Goal: Transaction & Acquisition: Subscribe to service/newsletter

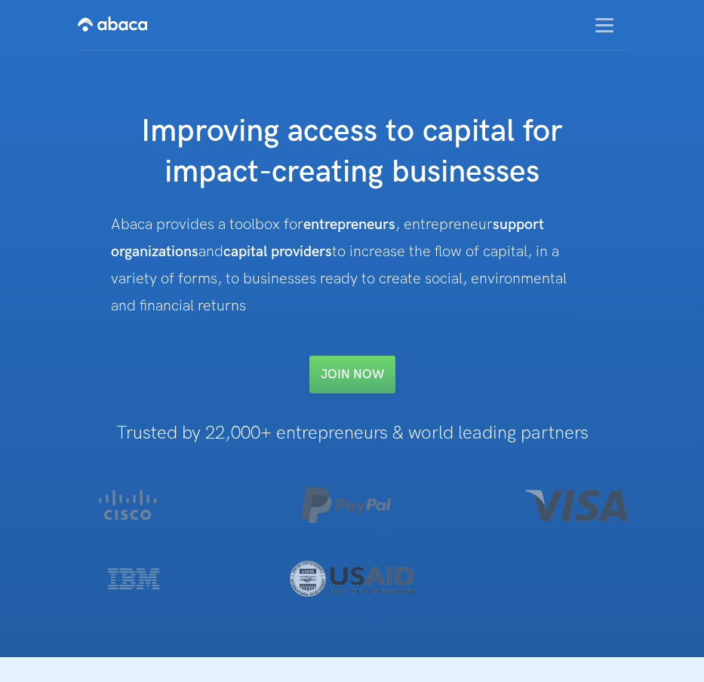
click at [601, 26] on img "menu" at bounding box center [604, 25] width 18 height 14
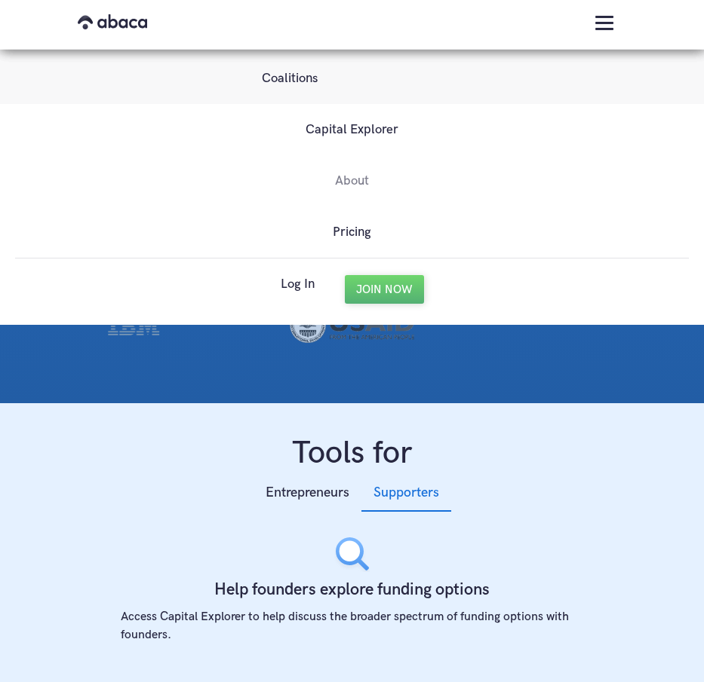
scroll to position [262, 0]
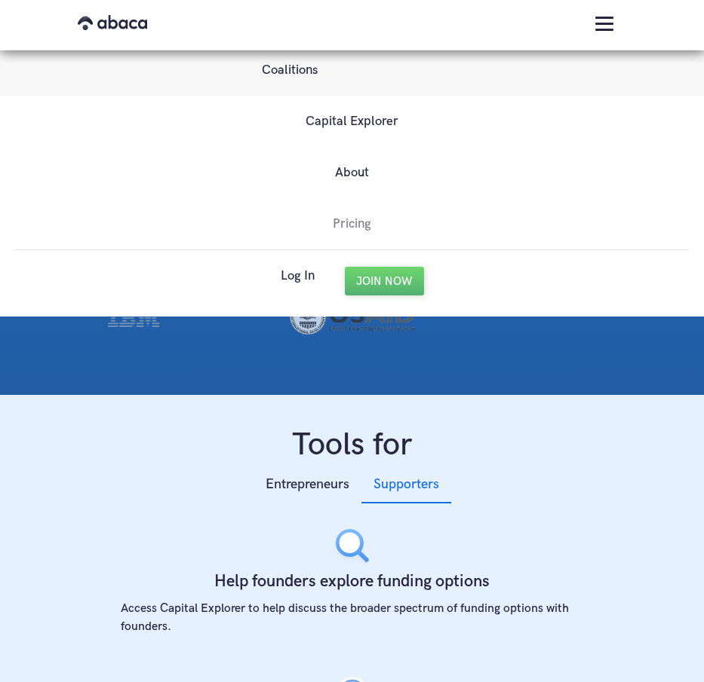
click at [349, 221] on link "Pricing" at bounding box center [352, 223] width 38 height 51
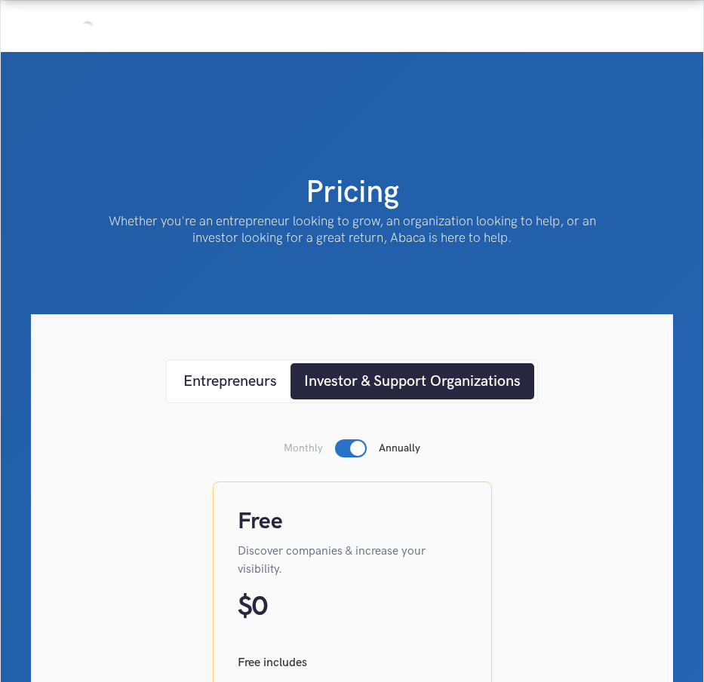
click at [352, 446] on div at bounding box center [357, 448] width 15 height 15
click at [371, 391] on div "Investor & Support Organizations" at bounding box center [412, 381] width 216 height 23
click at [262, 386] on div "Entrepreneurs" at bounding box center [230, 381] width 94 height 23
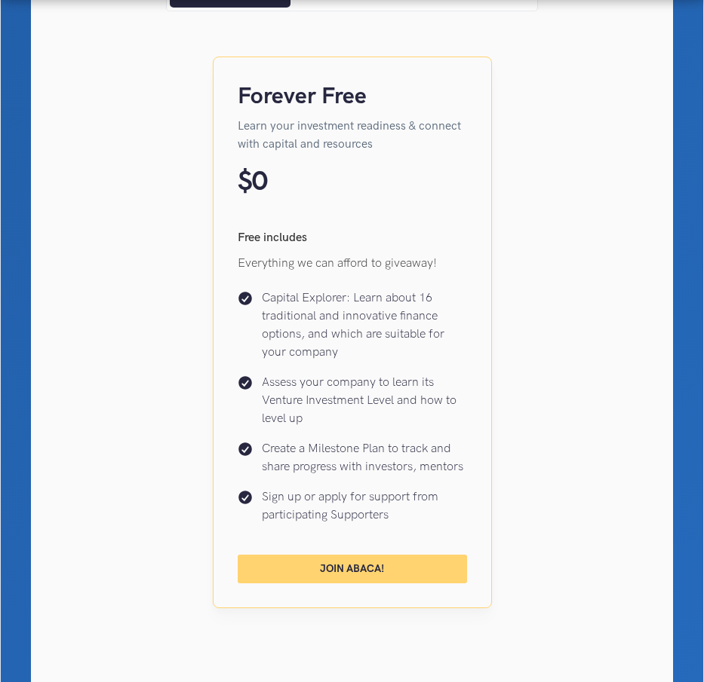
scroll to position [413, 0]
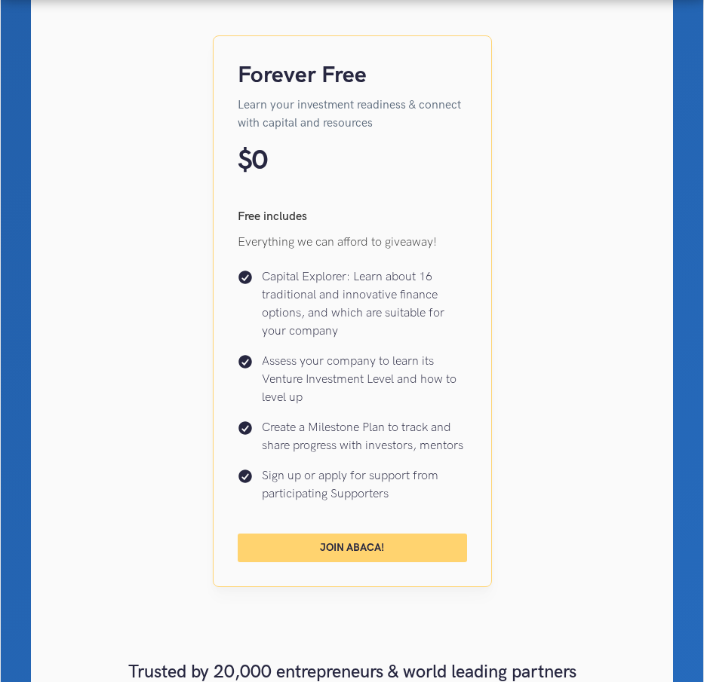
click at [359, 535] on link "Join Abaca!" at bounding box center [352, 548] width 229 height 29
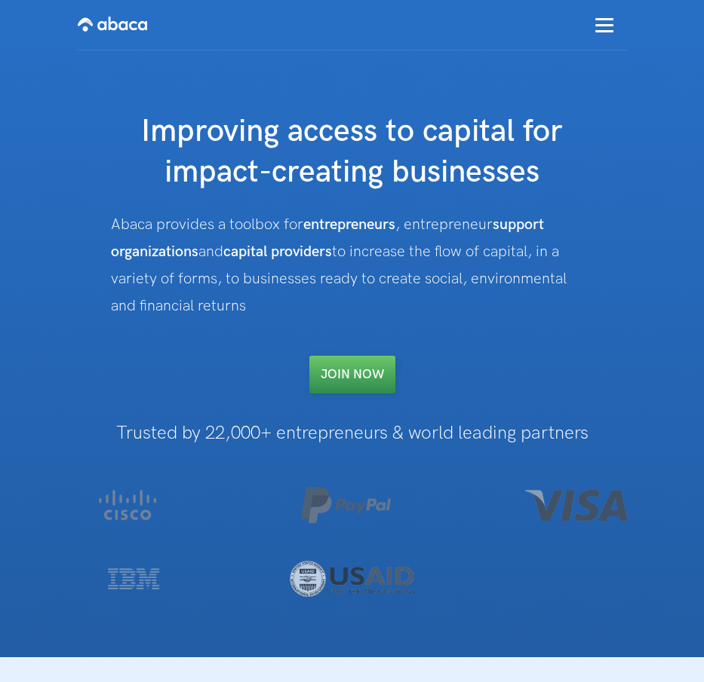
click at [357, 356] on link "Join NOW" at bounding box center [352, 375] width 86 height 38
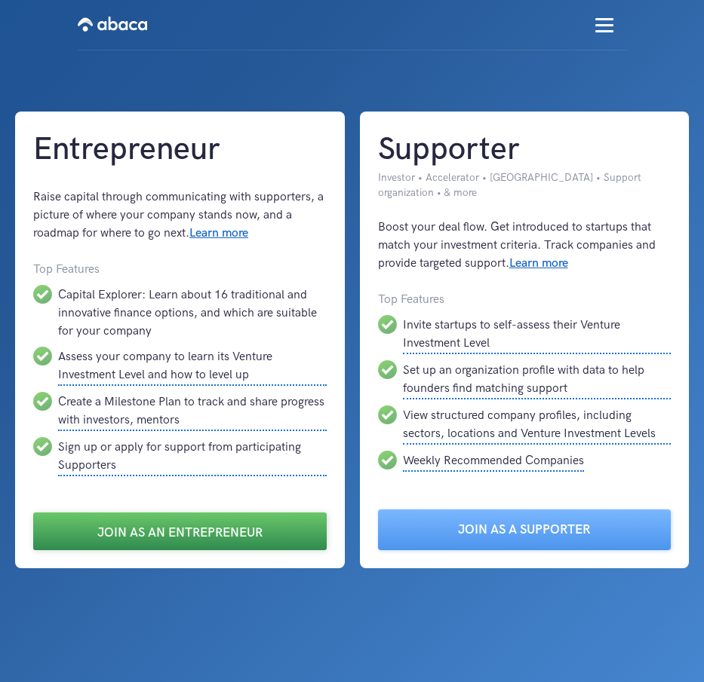
click at [256, 527] on link "Join as an Entrepreneur" at bounding box center [179, 532] width 293 height 38
